Goal: Information Seeking & Learning: Understand process/instructions

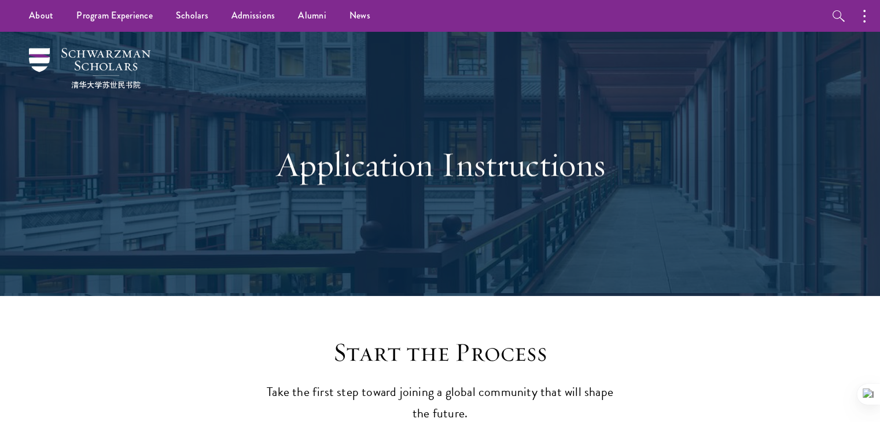
click at [187, 149] on div "Application Instructions" at bounding box center [440, 164] width 764 height 264
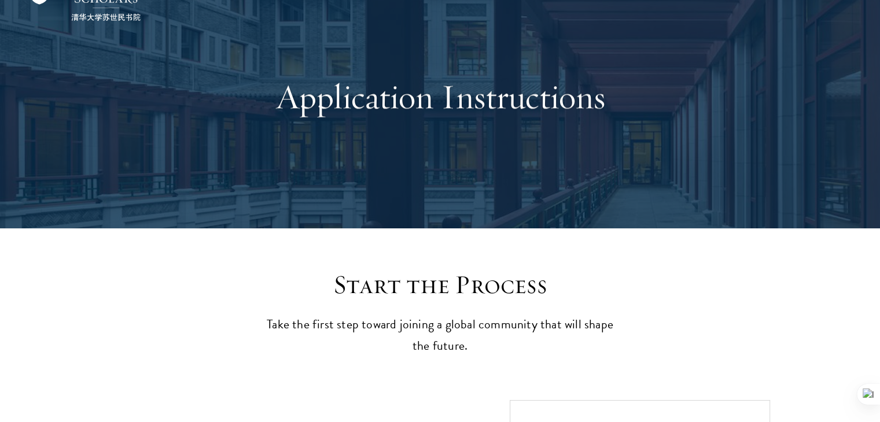
scroll to position [69, 0]
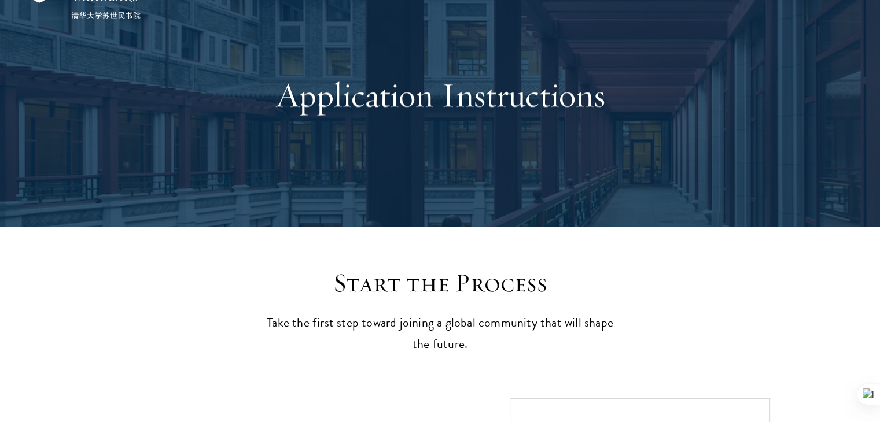
click at [271, 57] on div "Application Instructions" at bounding box center [440, 94] width 399 height 157
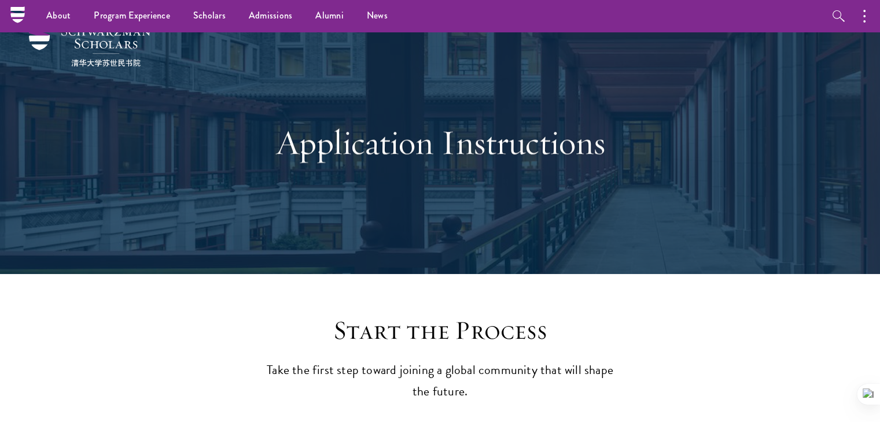
scroll to position [0, 0]
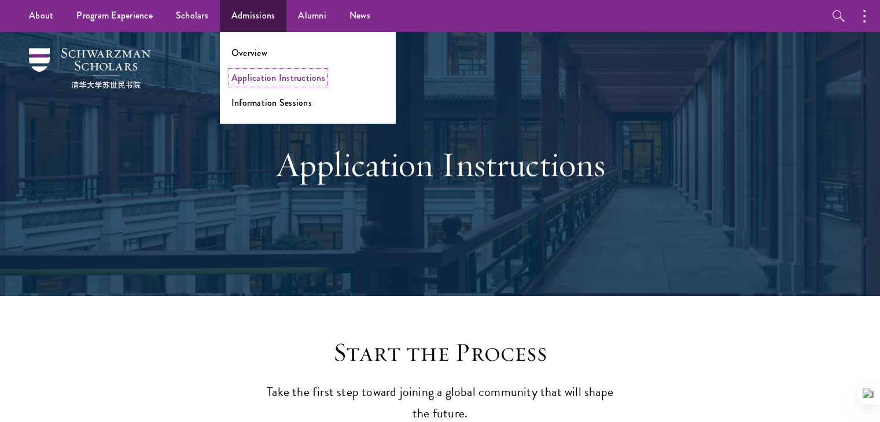
click at [251, 77] on link "Application Instructions" at bounding box center [278, 77] width 94 height 13
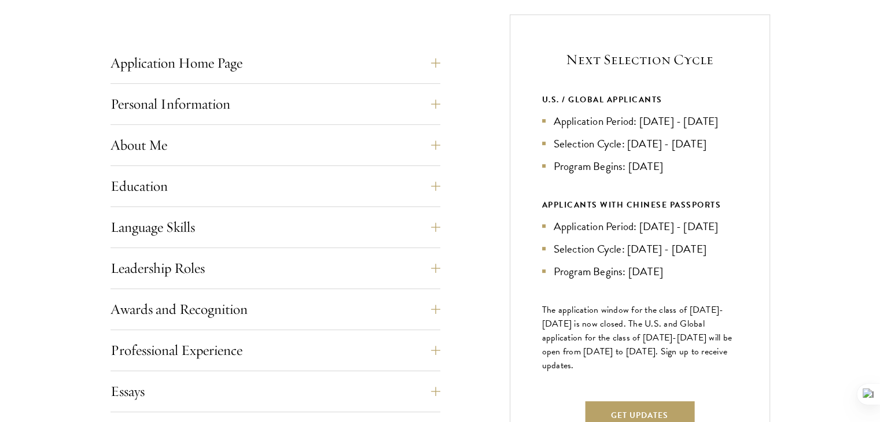
scroll to position [463, 0]
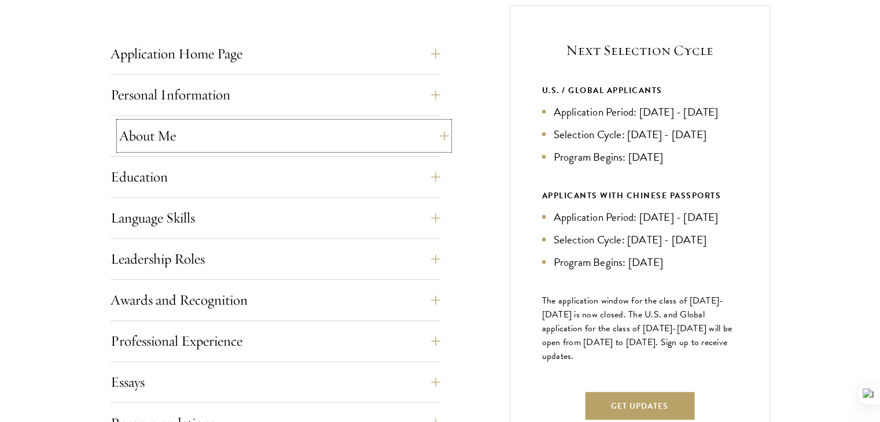
click at [439, 138] on button "About Me" at bounding box center [284, 136] width 330 height 28
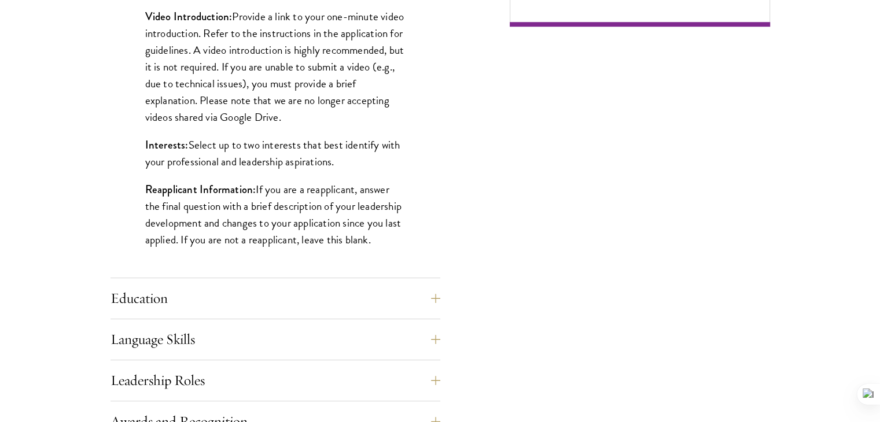
scroll to position [956, 0]
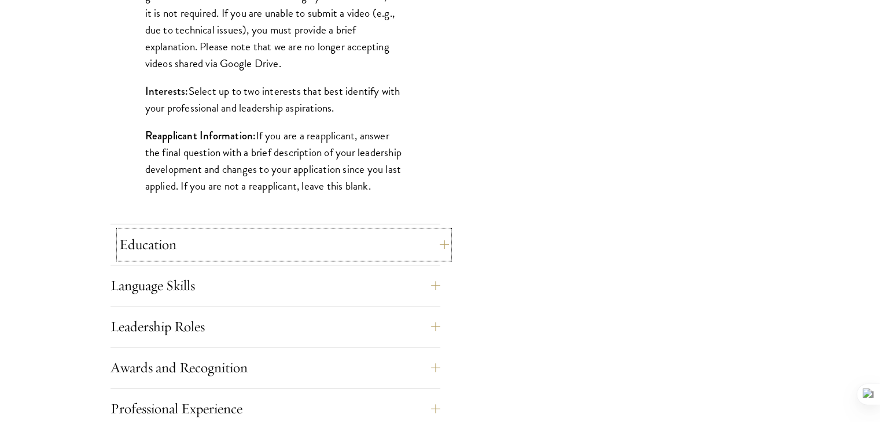
click at [434, 245] on button "Education" at bounding box center [284, 245] width 330 height 28
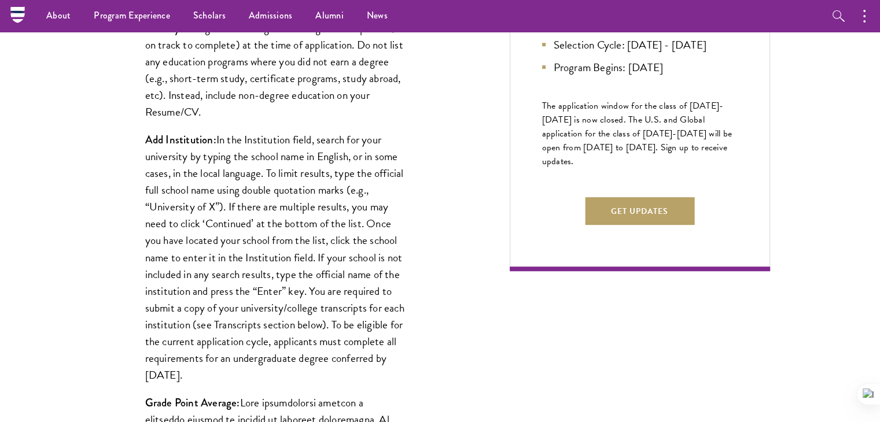
scroll to position [655, 0]
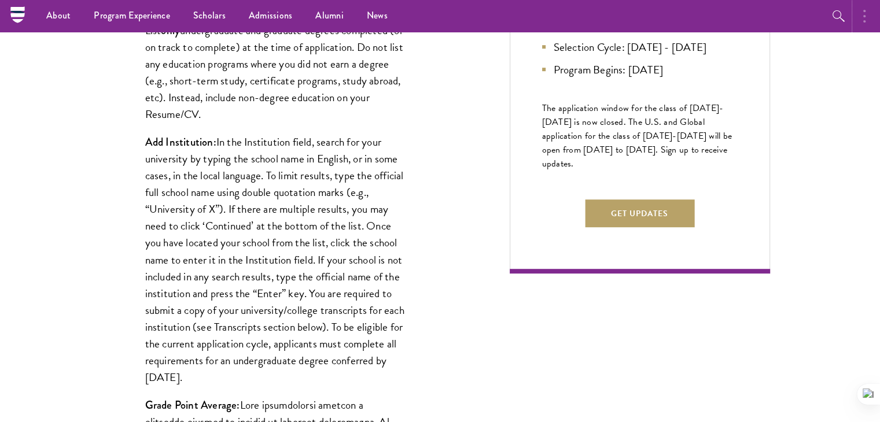
click at [864, 15] on circle "button" at bounding box center [864, 16] width 2 height 2
